Goal: Information Seeking & Learning: Learn about a topic

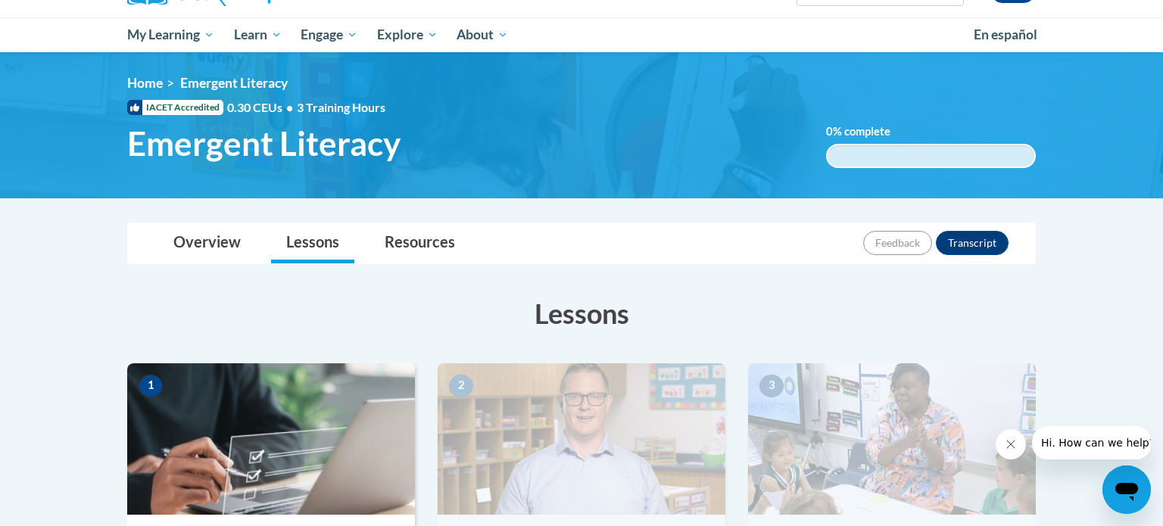
scroll to position [142, 0]
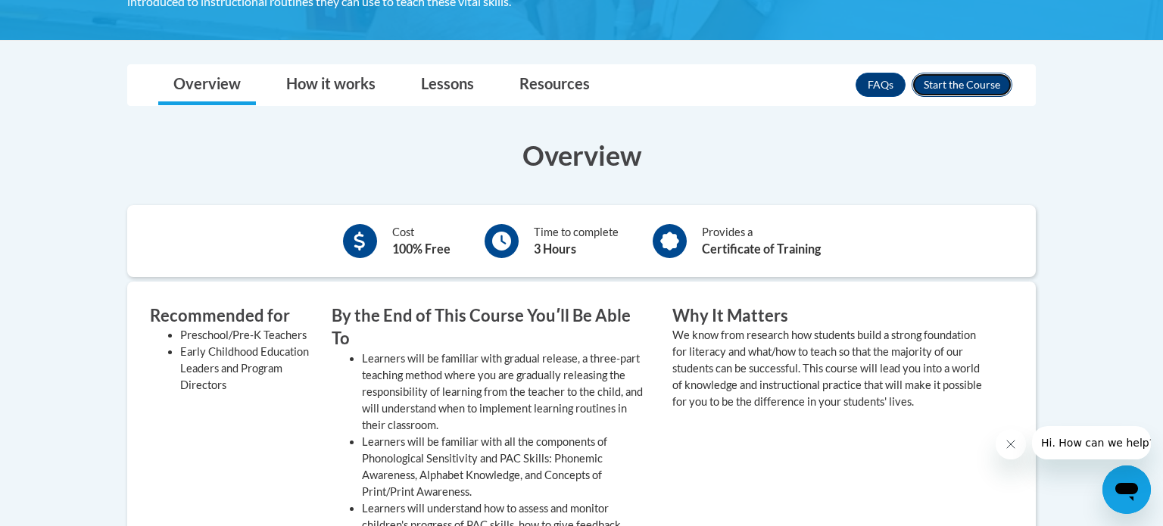
click at [981, 85] on button "Enroll" at bounding box center [962, 85] width 101 height 24
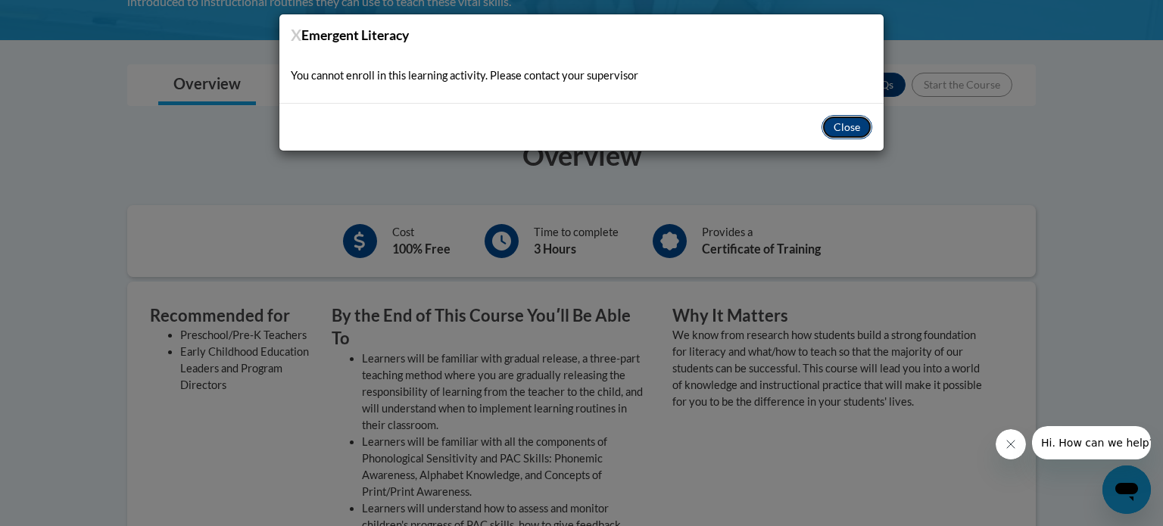
click at [845, 132] on button "Close" at bounding box center [847, 127] width 51 height 24
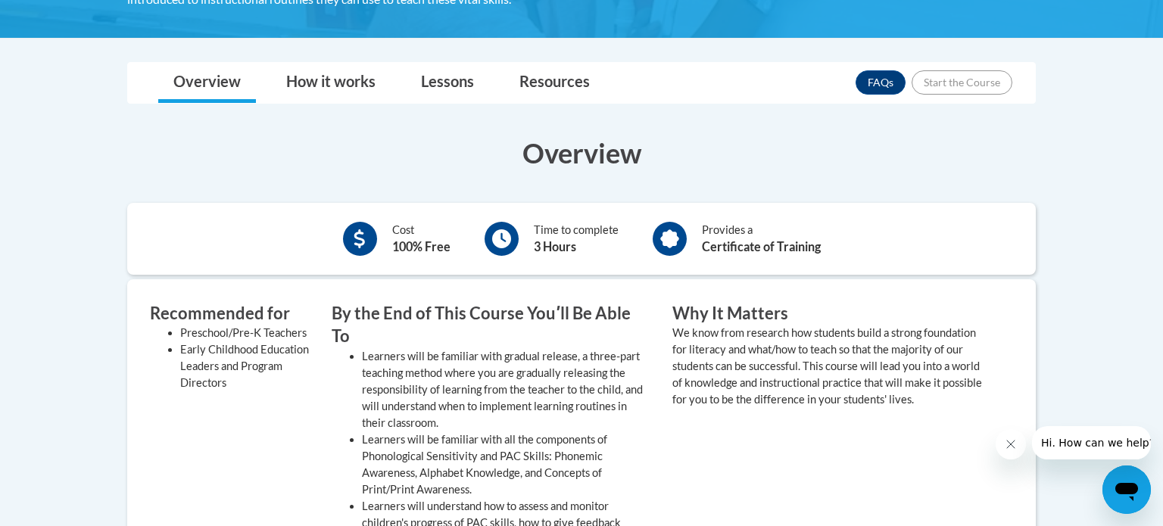
scroll to position [226, 0]
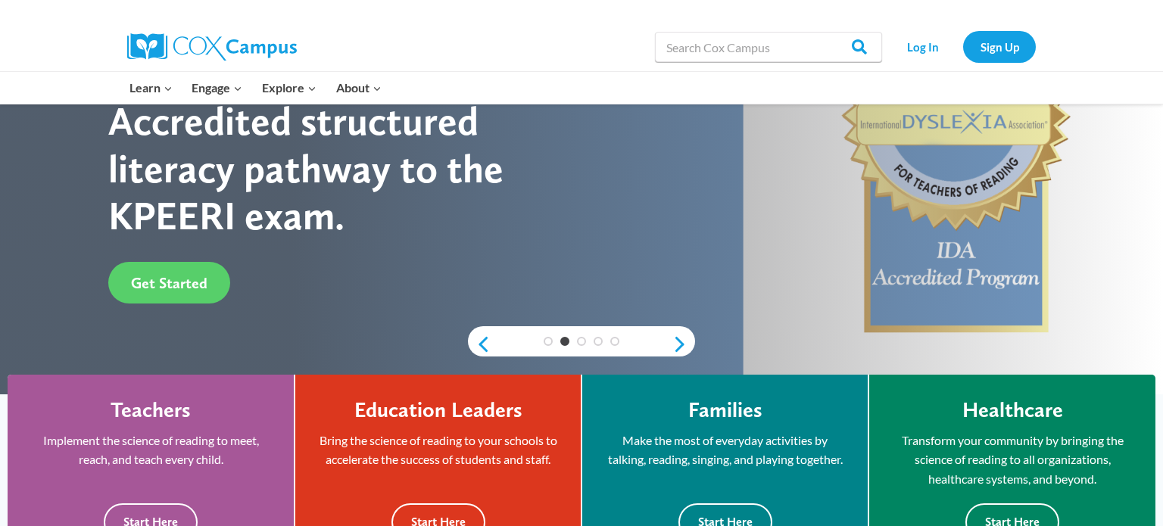
scroll to position [167, 0]
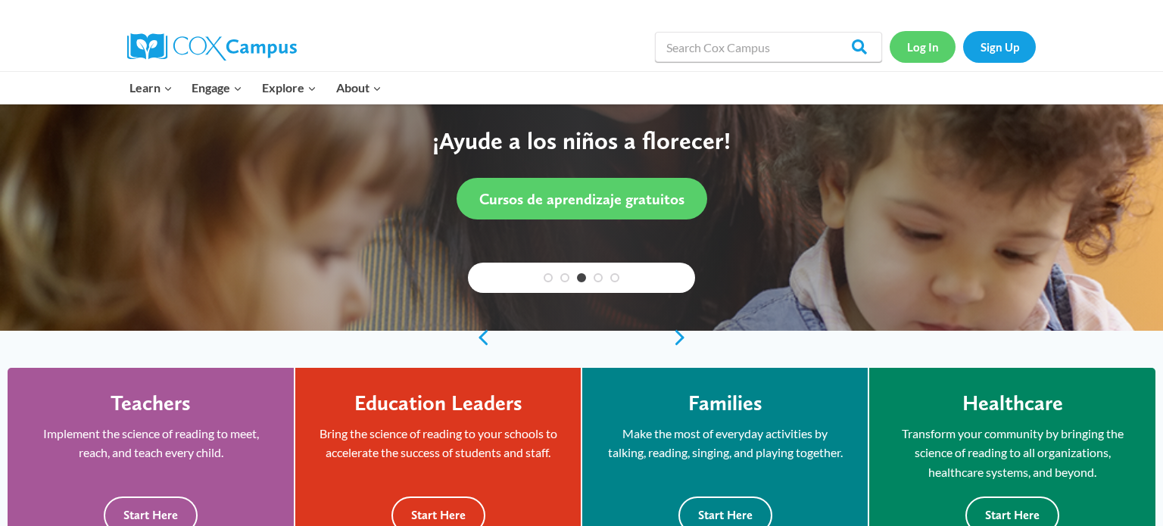
click at [935, 49] on link "Log In" at bounding box center [923, 46] width 66 height 31
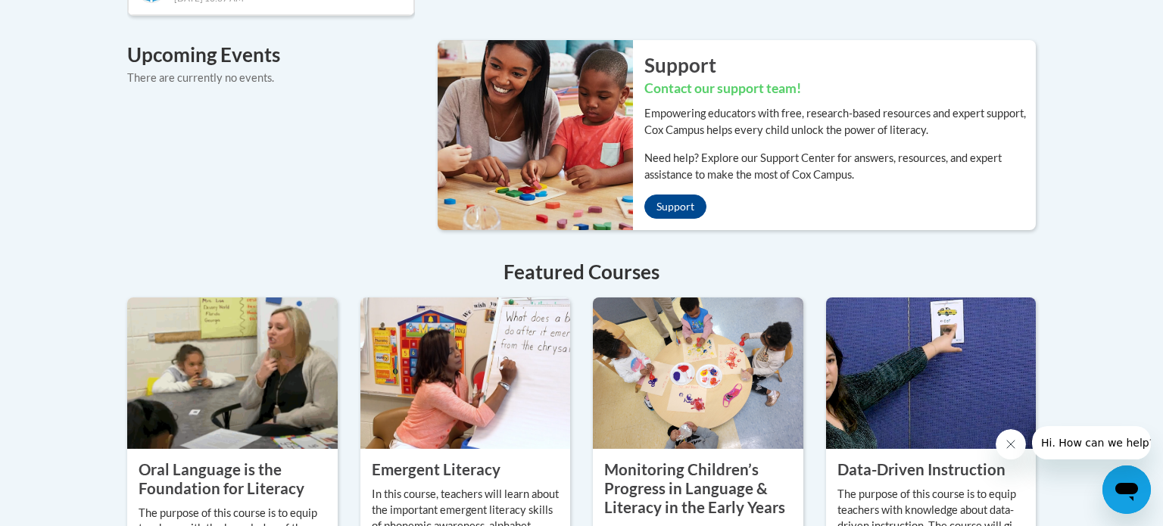
scroll to position [1139, 0]
click at [223, 461] on property "Oral Language is the Foundation for Literacy" at bounding box center [222, 479] width 166 height 37
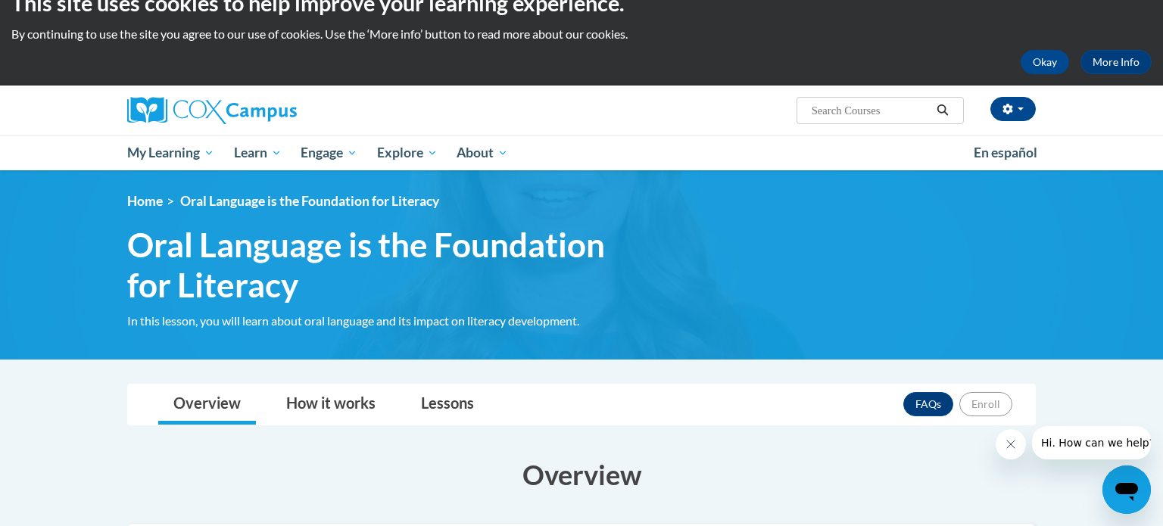
scroll to position [25, 0]
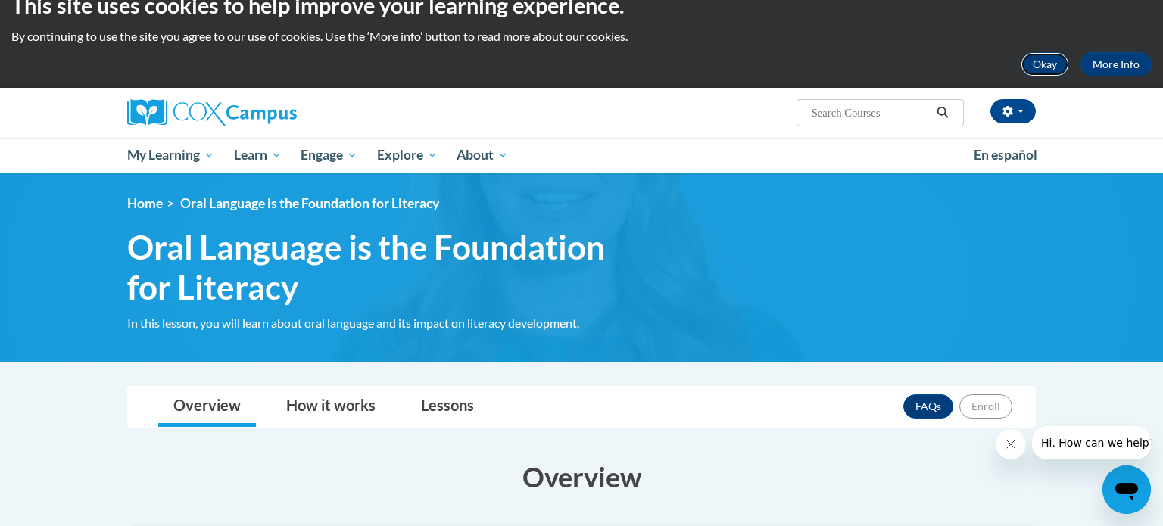
click at [1031, 72] on button "Okay" at bounding box center [1045, 64] width 48 height 24
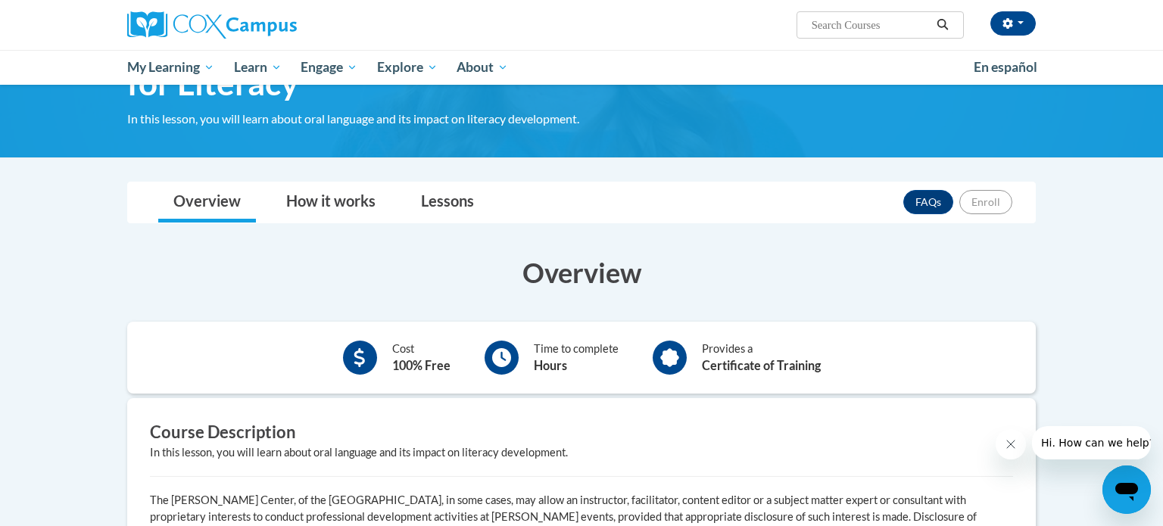
scroll to position [114, 0]
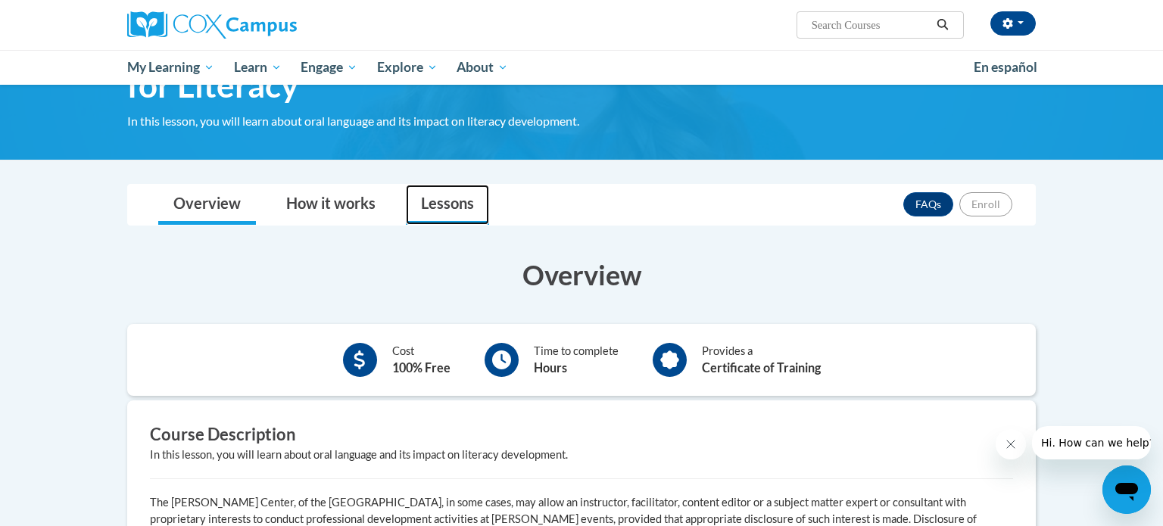
click at [462, 210] on link "Lessons" at bounding box center [447, 205] width 83 height 40
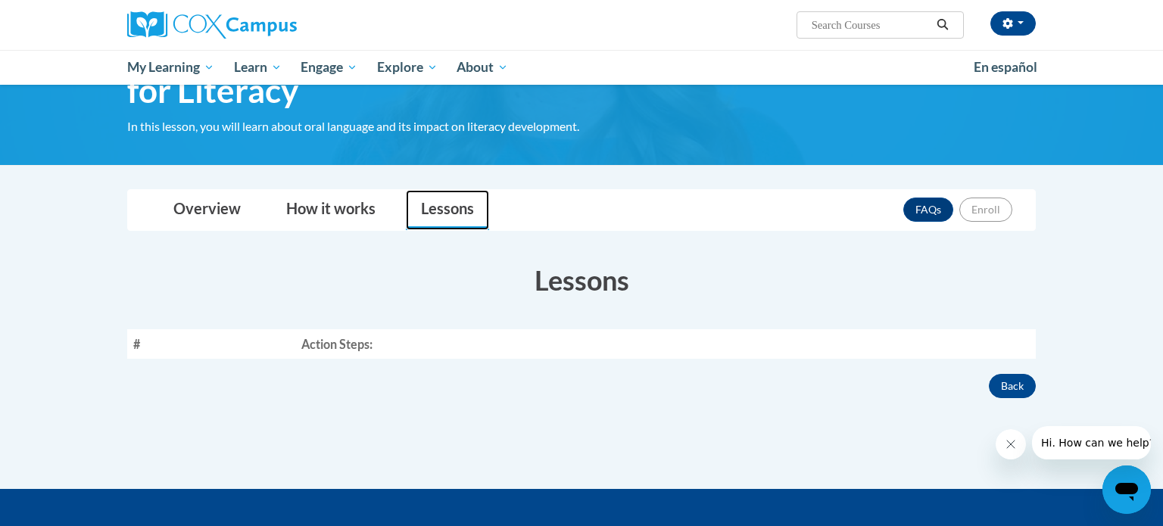
scroll to position [105, 0]
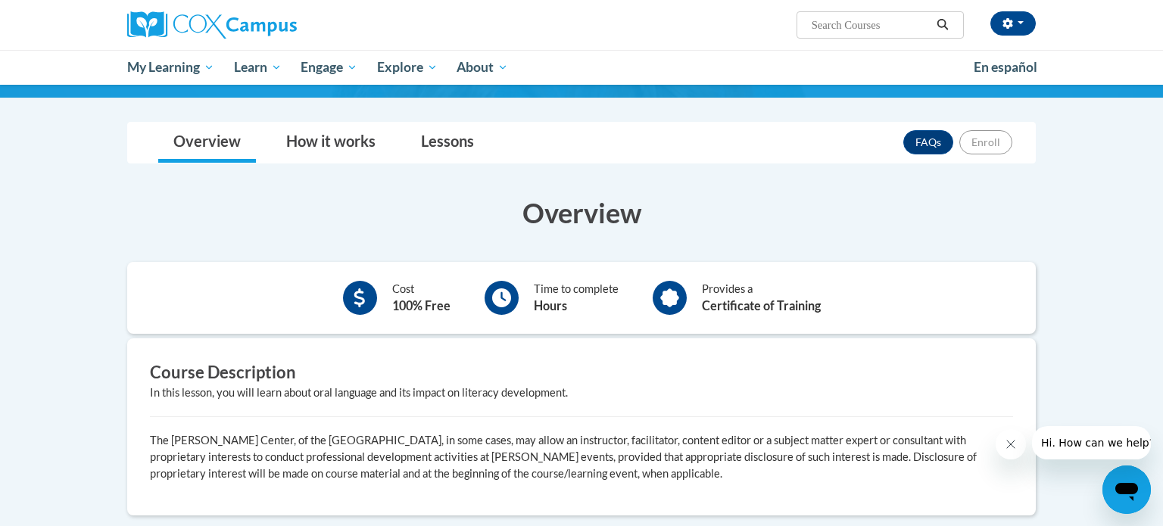
scroll to position [173, 0]
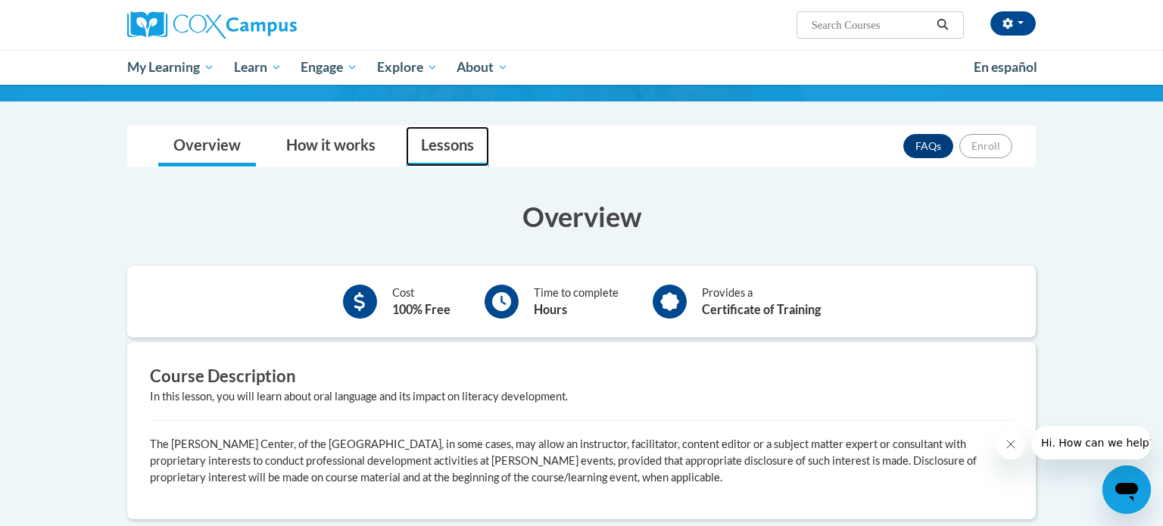
click at [432, 145] on link "Lessons" at bounding box center [447, 146] width 83 height 40
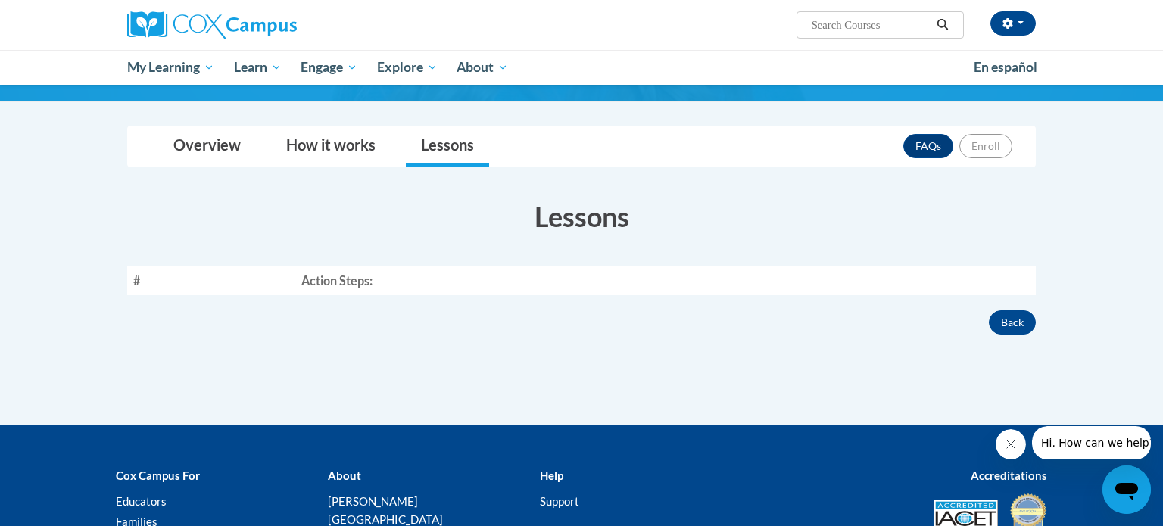
click at [314, 282] on th "Action Steps:" at bounding box center [665, 281] width 741 height 30
click at [336, 151] on link "How it works" at bounding box center [331, 146] width 120 height 40
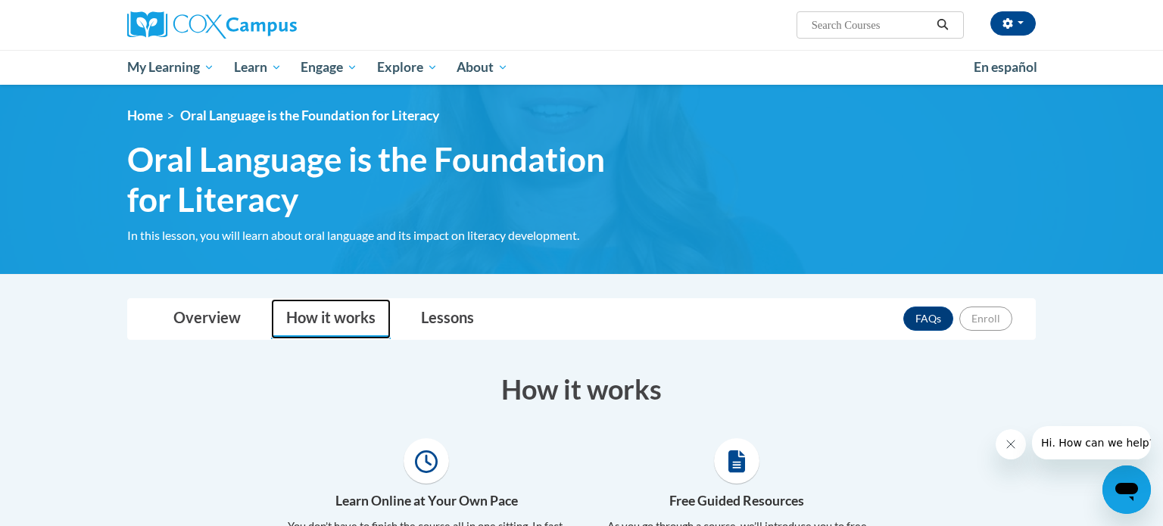
scroll to position [1, 0]
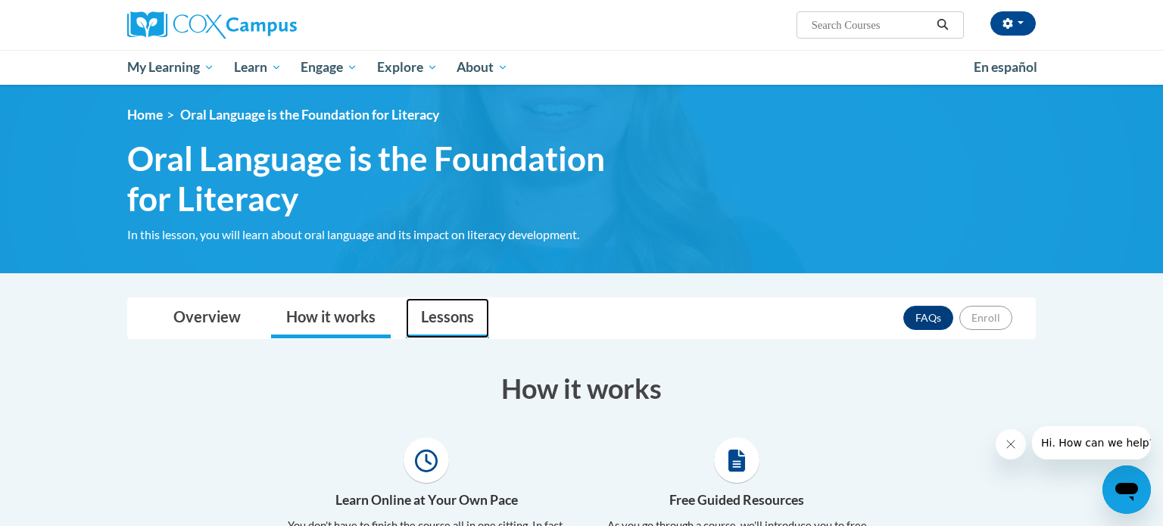
click at [447, 314] on link "Lessons" at bounding box center [447, 318] width 83 height 40
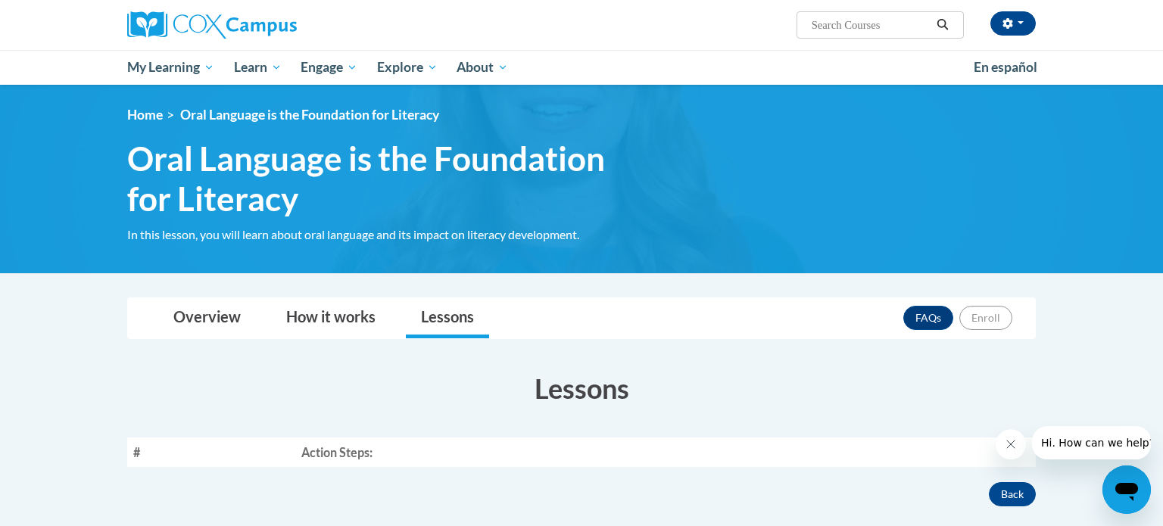
click at [1008, 447] on icon "Close message from company" at bounding box center [1011, 445] width 8 height 8
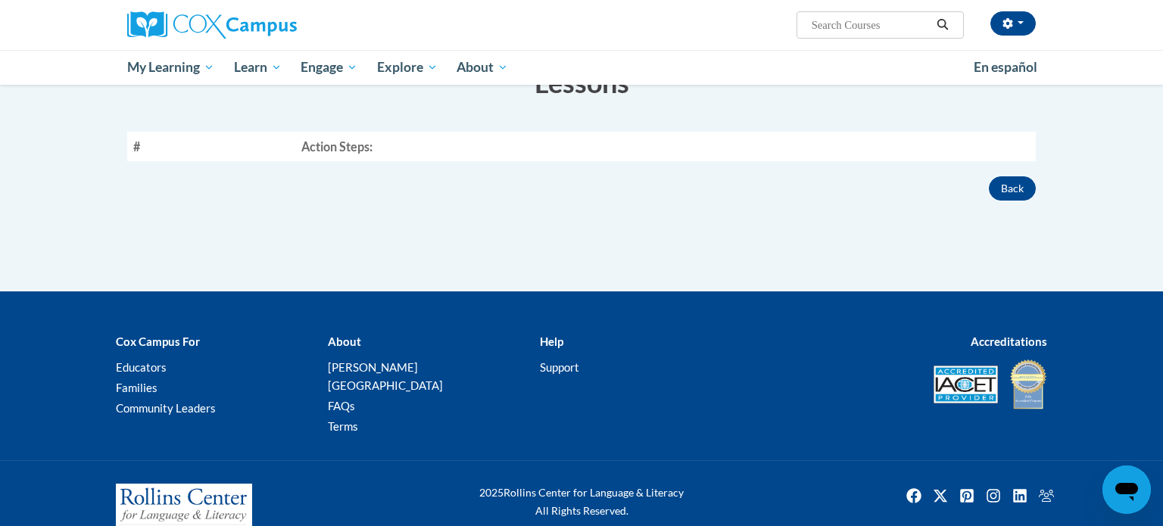
scroll to position [0, 0]
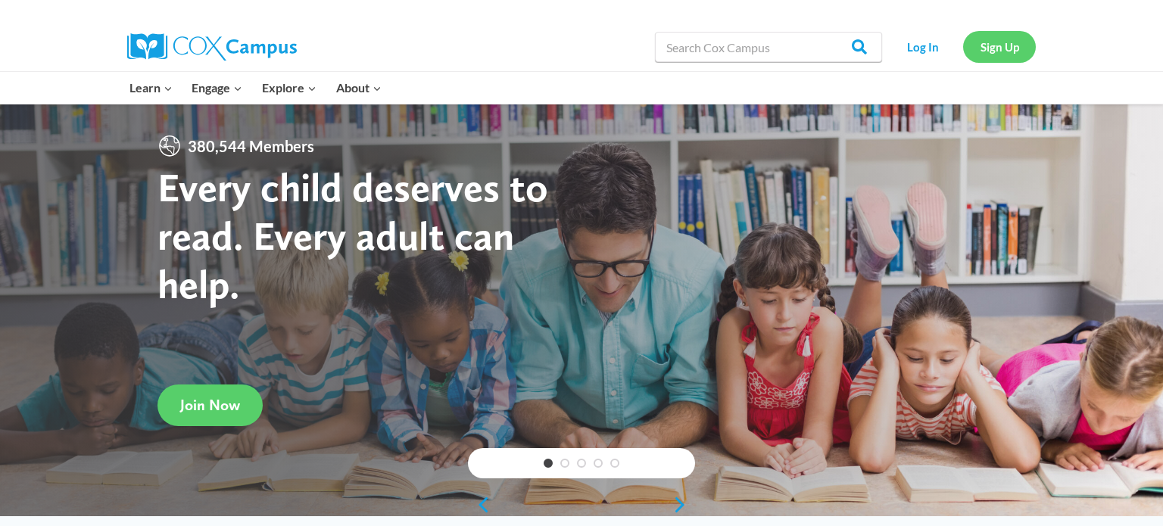
click at [1018, 49] on link "Sign Up" at bounding box center [1000, 46] width 73 height 31
click at [929, 52] on link "Log In" at bounding box center [923, 46] width 66 height 31
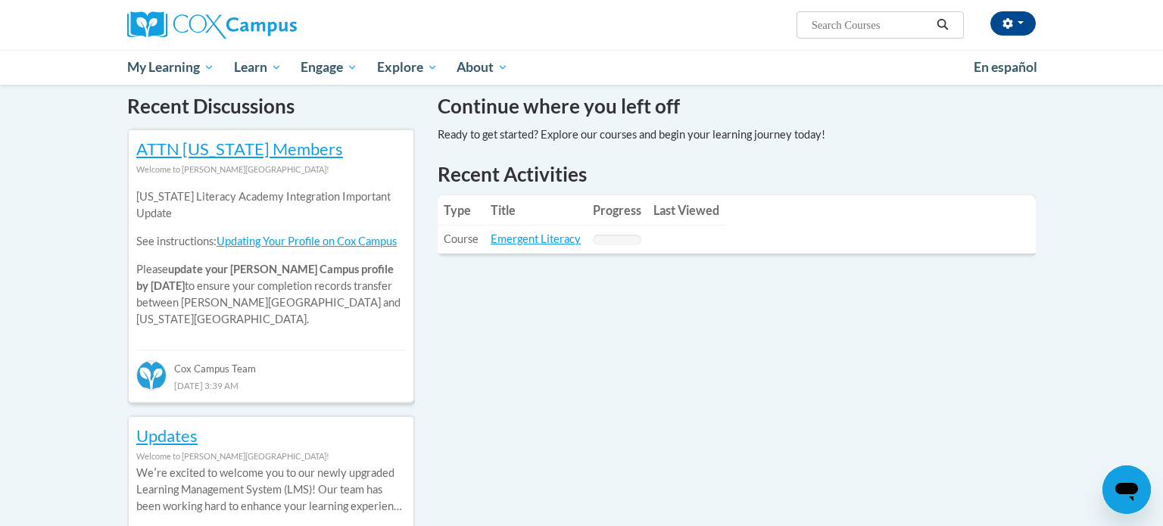
scroll to position [466, 0]
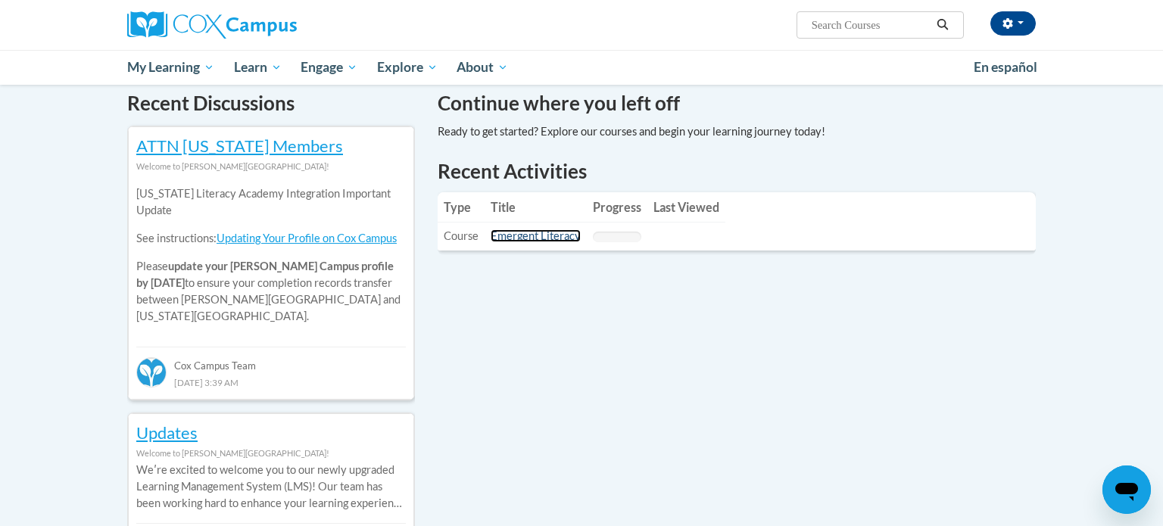
click at [510, 236] on link "Emergent Literacy" at bounding box center [536, 236] width 90 height 13
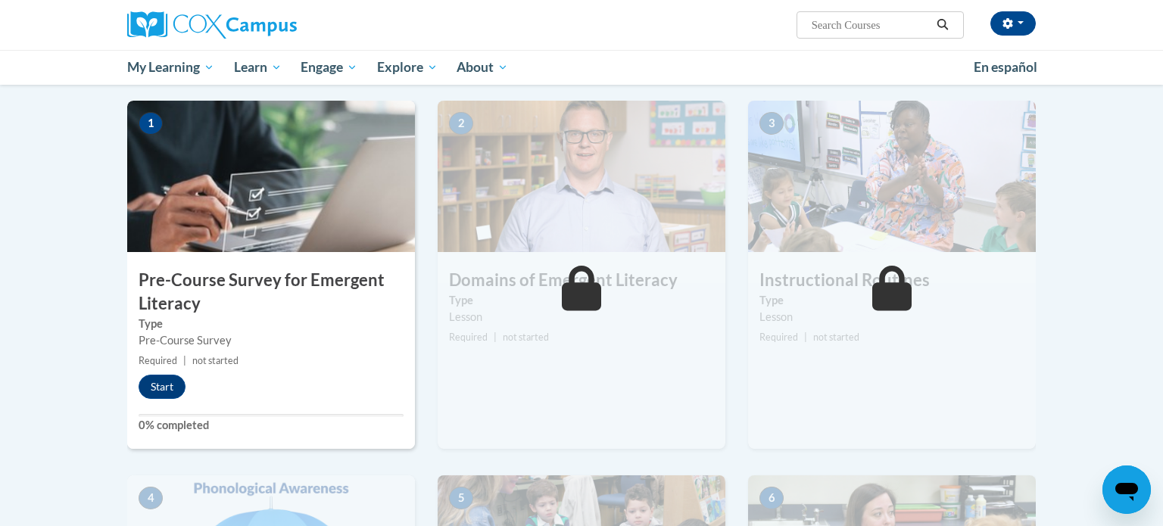
scroll to position [295, 0]
click at [171, 387] on button "Start" at bounding box center [162, 386] width 47 height 24
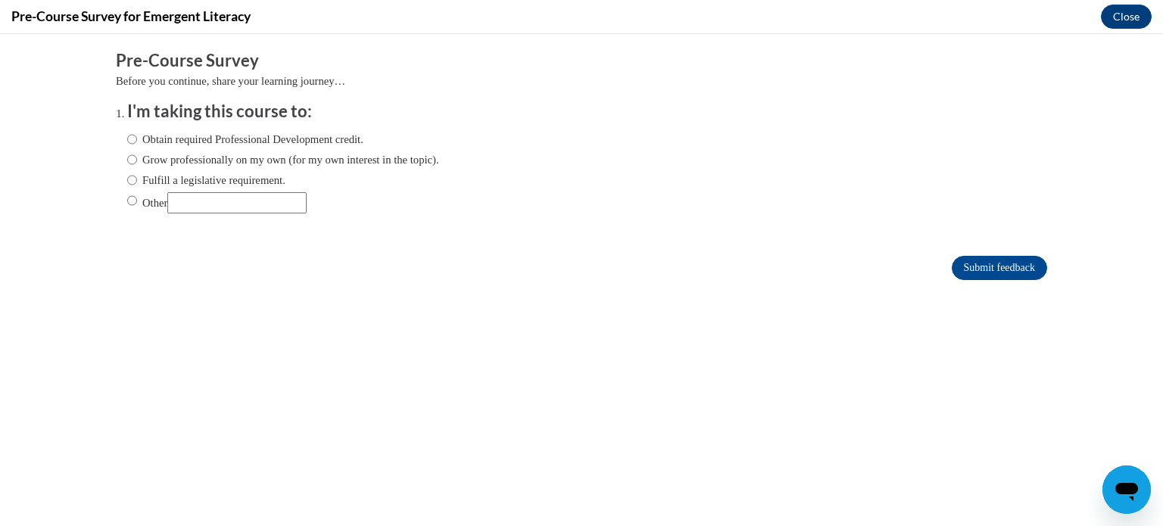
scroll to position [0, 0]
click at [130, 140] on input "Obtain required Professional Development credit." at bounding box center [132, 139] width 10 height 17
radio input "true"
click at [992, 264] on input "Submit feedback" at bounding box center [999, 268] width 95 height 24
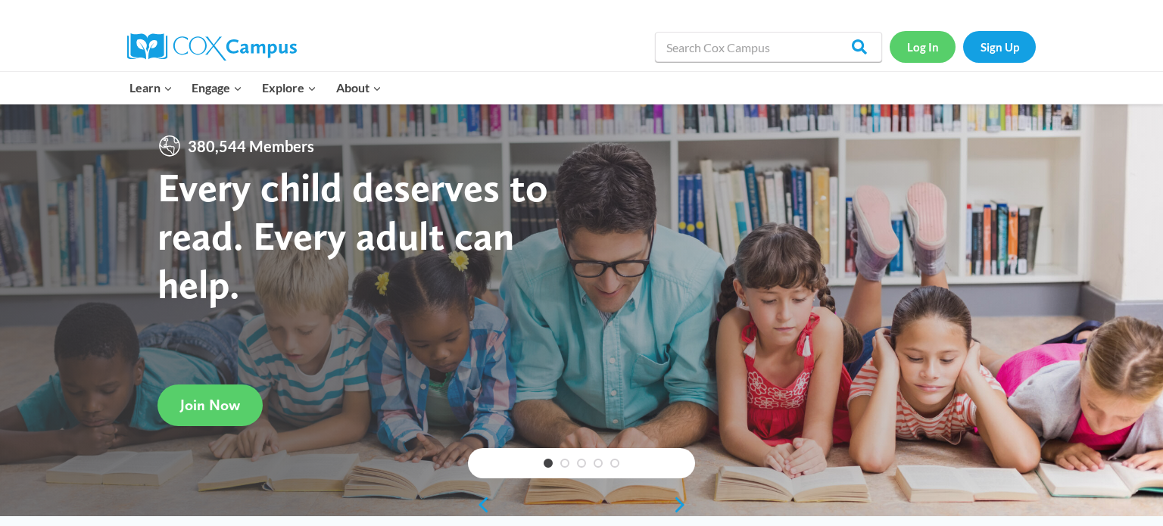
click at [934, 45] on link "Log In" at bounding box center [923, 46] width 66 height 31
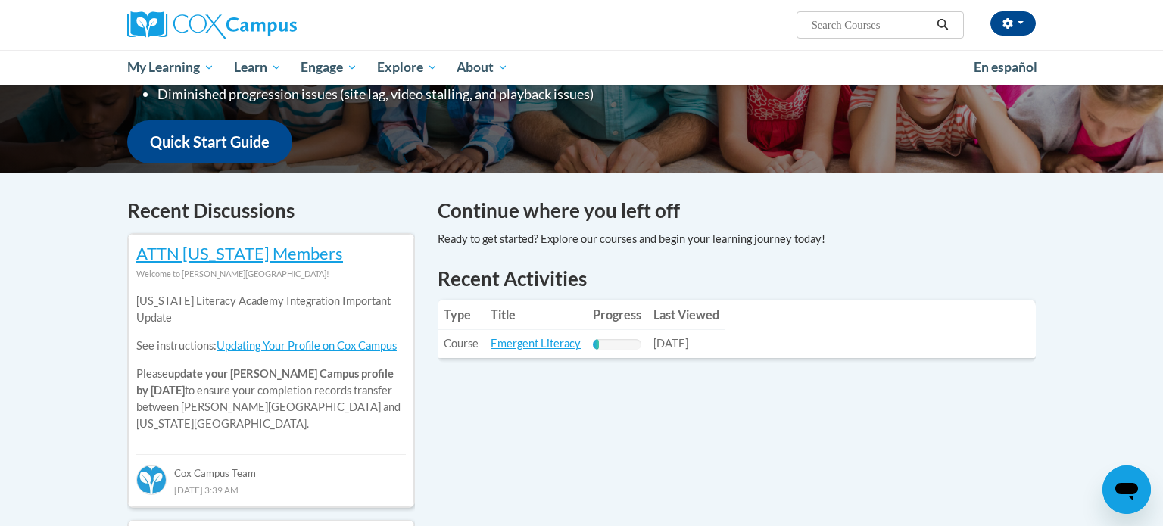
scroll to position [370, 0]
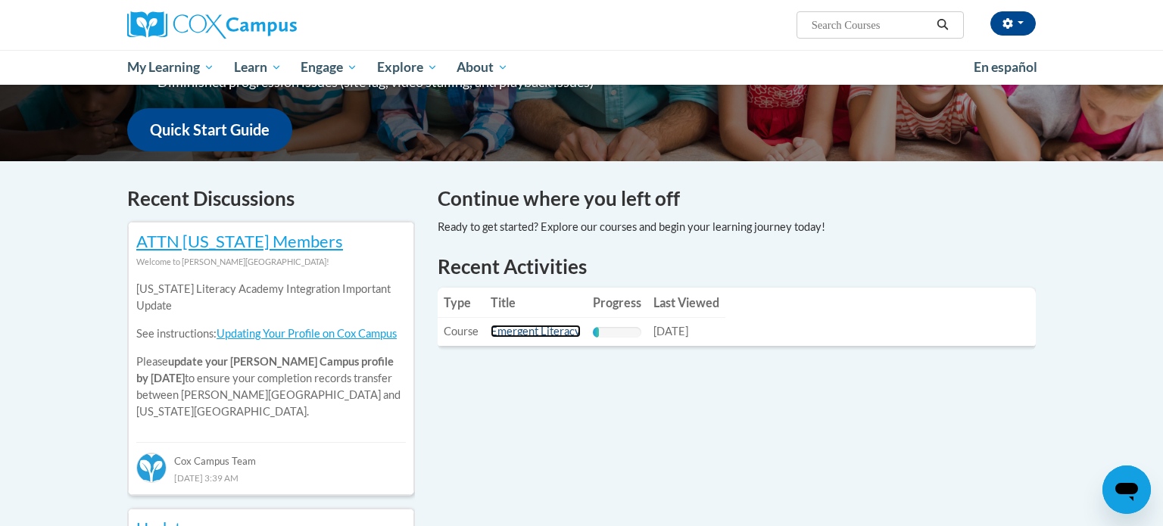
click at [571, 335] on link "Emergent Literacy" at bounding box center [536, 331] width 90 height 13
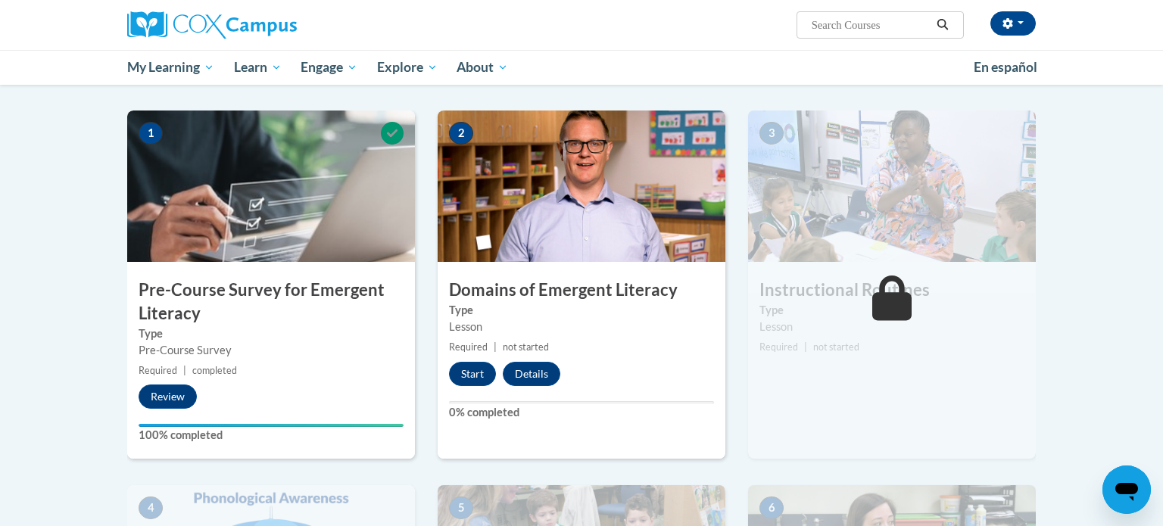
scroll to position [285, 0]
click at [488, 373] on button "Start" at bounding box center [472, 374] width 47 height 24
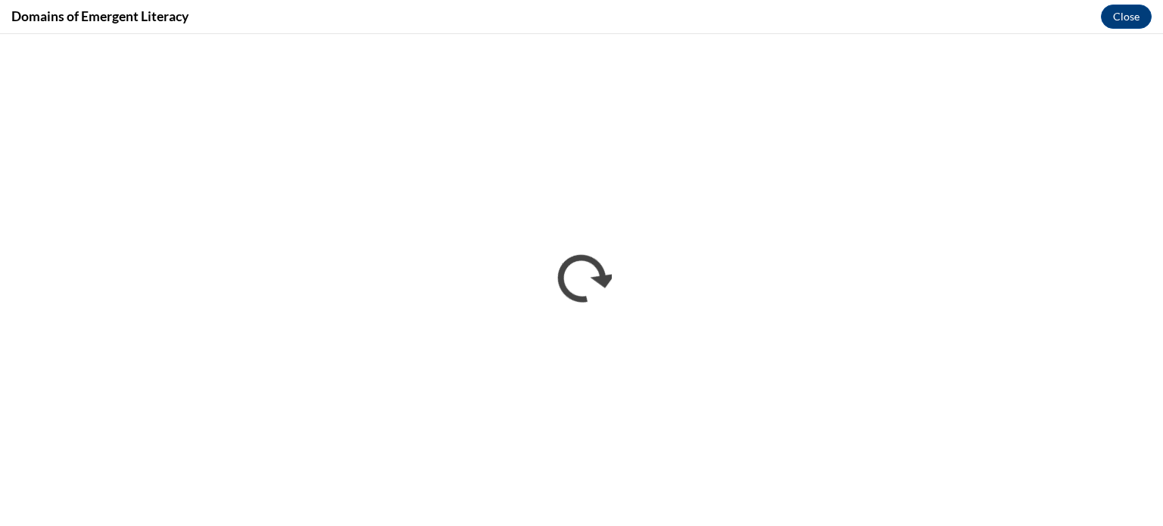
scroll to position [0, 0]
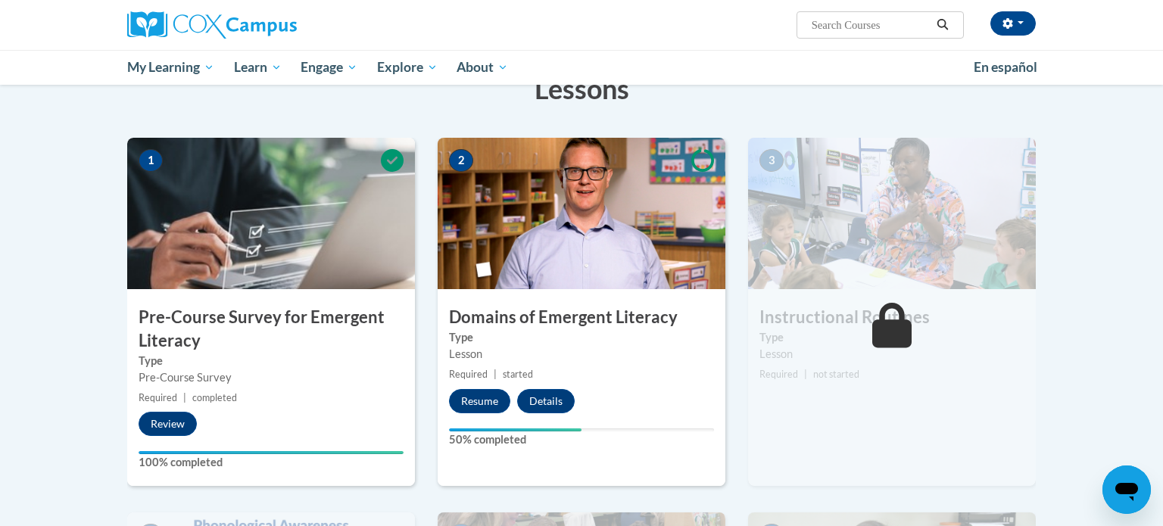
scroll to position [258, 0]
click at [485, 399] on button "Resume" at bounding box center [479, 401] width 61 height 24
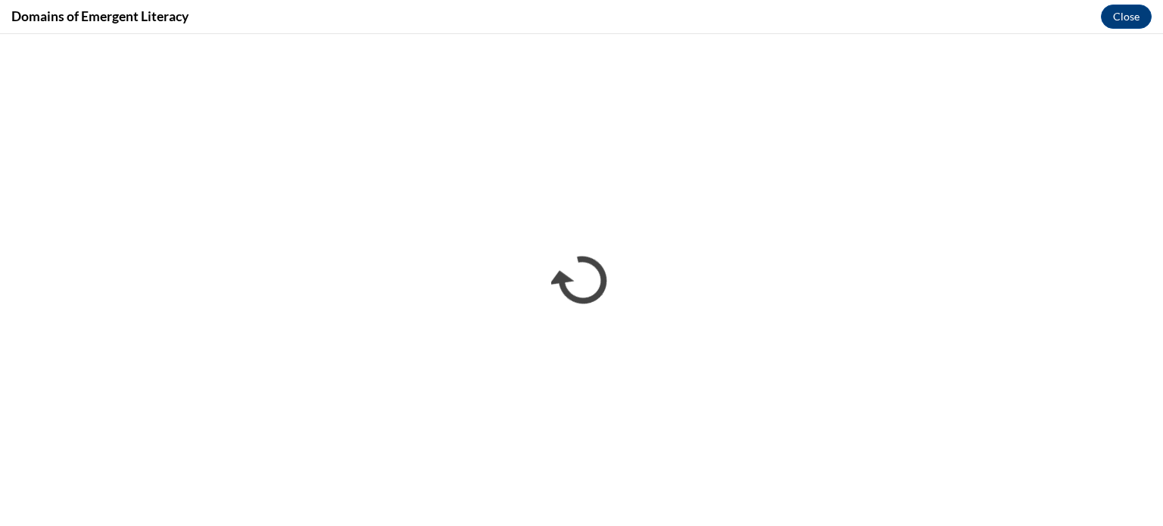
scroll to position [0, 0]
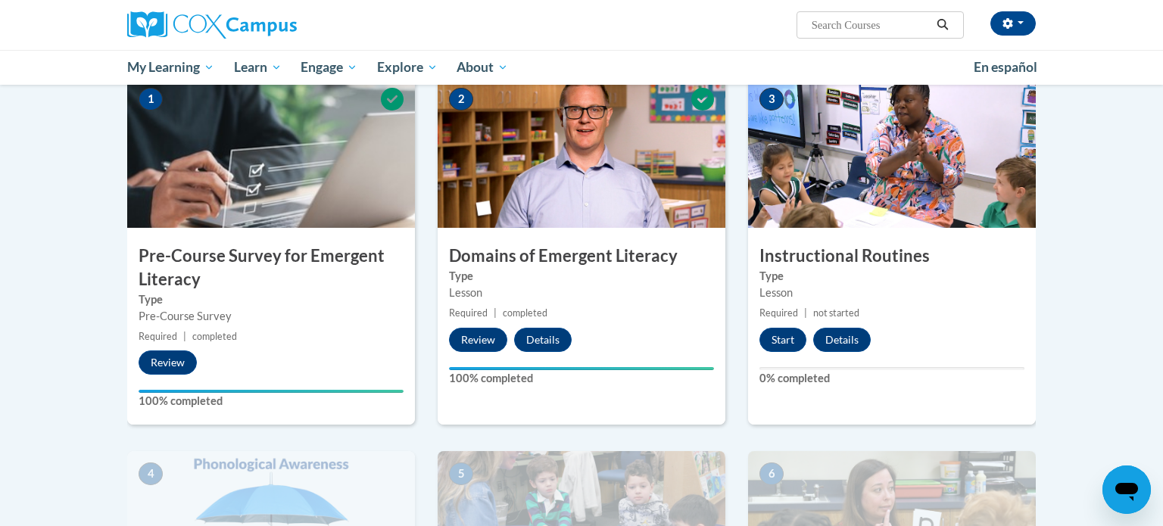
scroll to position [335, 0]
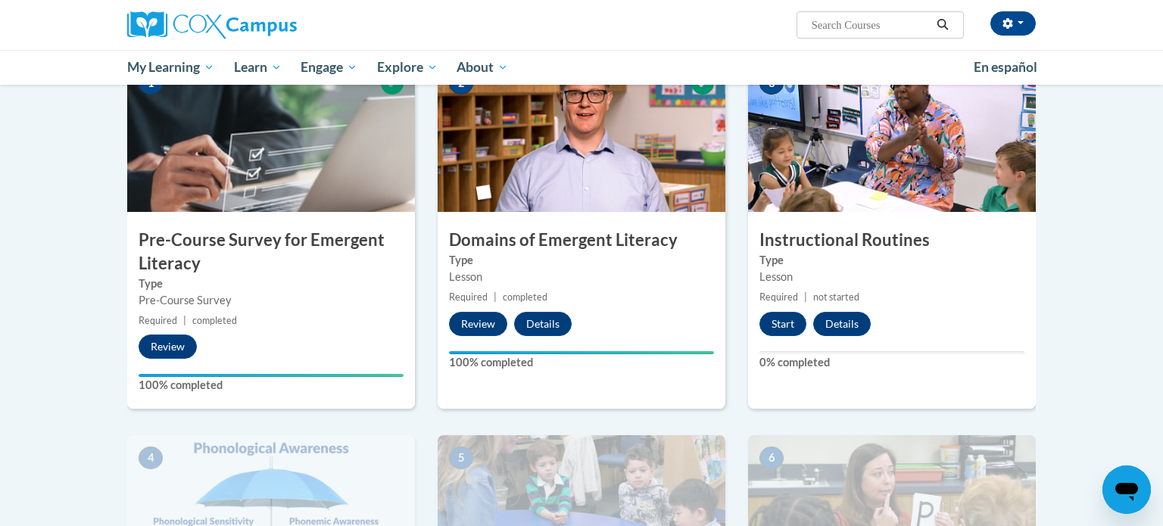
click at [905, 175] on img at bounding box center [892, 136] width 288 height 151
click at [792, 327] on button "Start" at bounding box center [783, 324] width 47 height 24
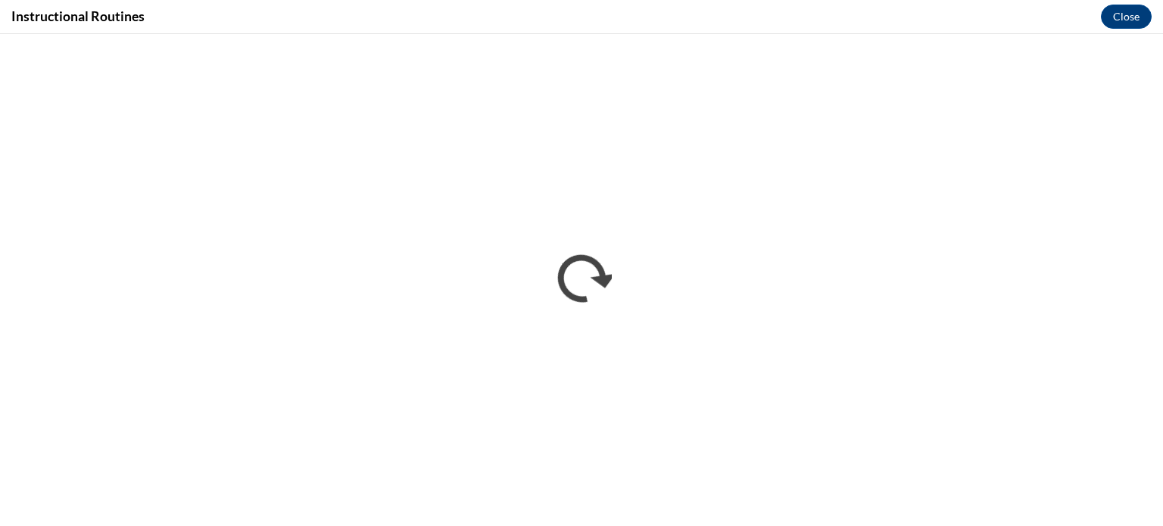
scroll to position [0, 0]
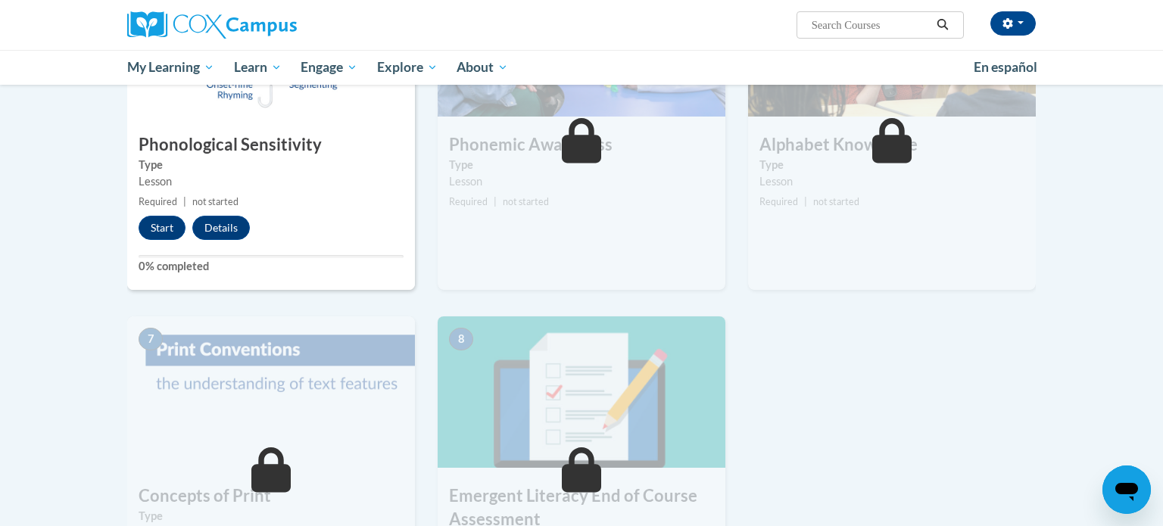
scroll to position [806, 0]
click at [164, 220] on button "Start" at bounding box center [162, 227] width 47 height 24
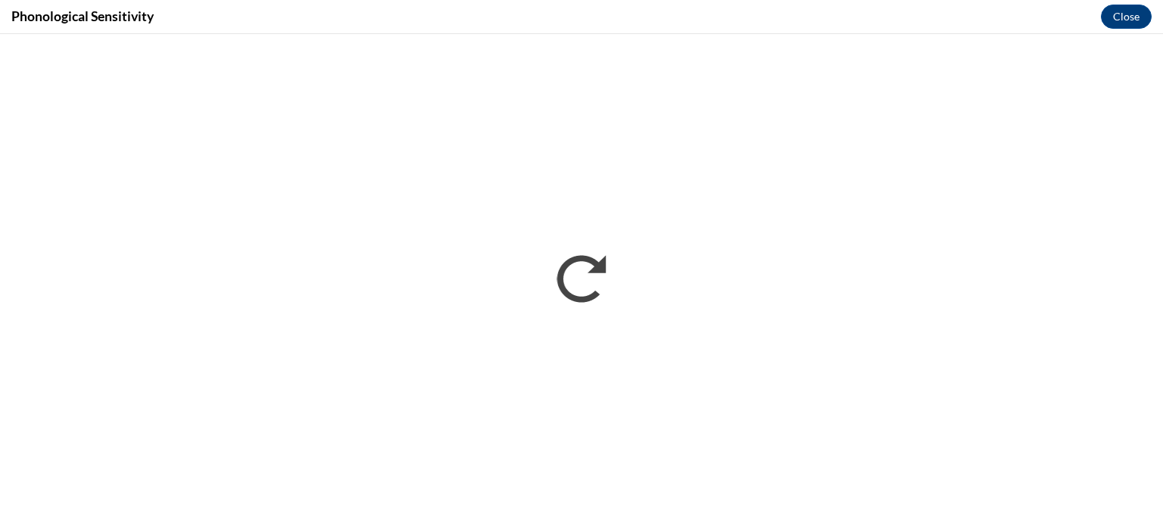
scroll to position [0, 0]
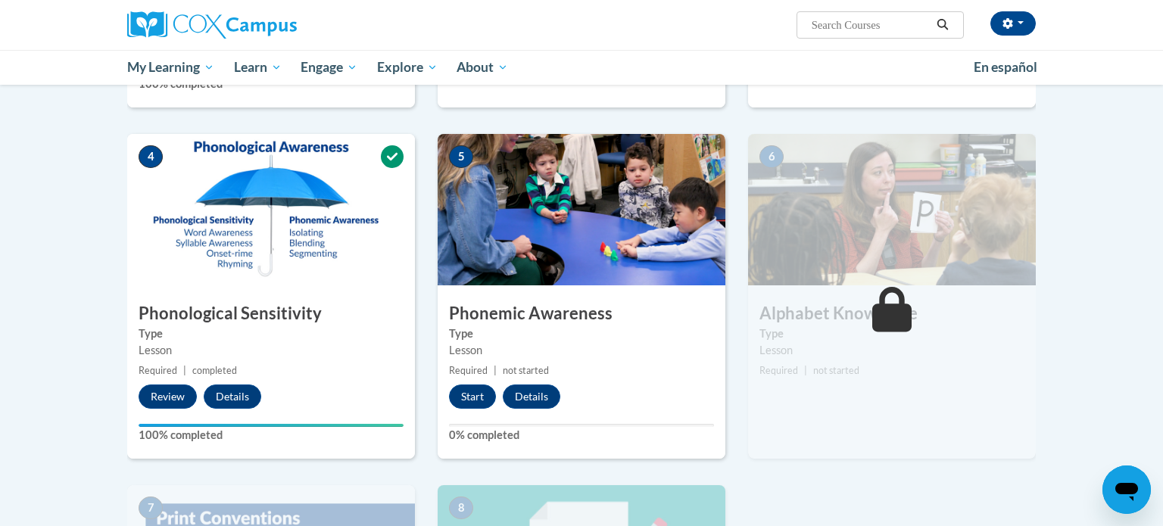
scroll to position [635, 0]
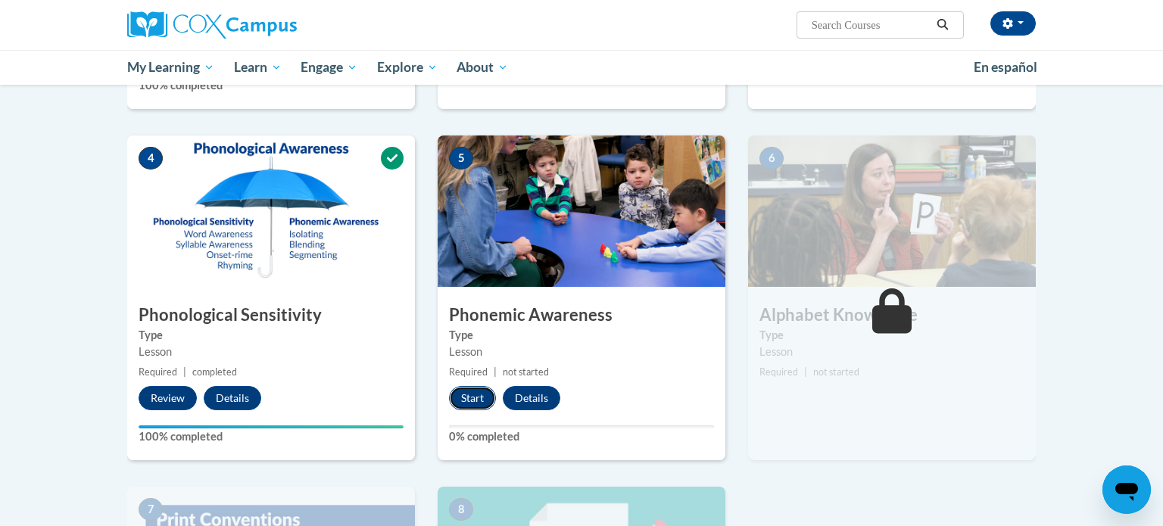
click at [476, 410] on button "Start" at bounding box center [472, 398] width 47 height 24
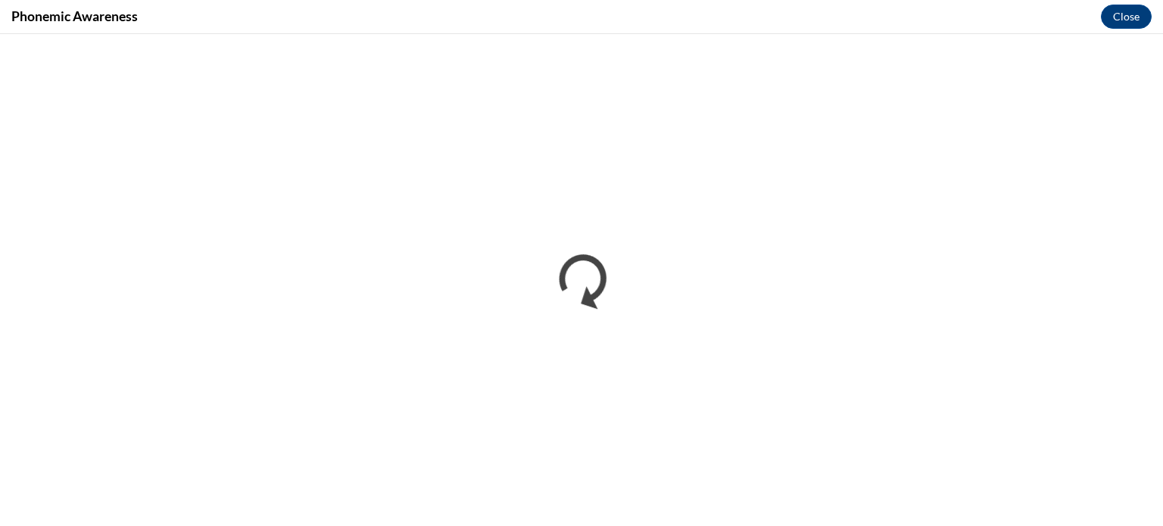
scroll to position [0, 0]
